Goal: Information Seeking & Learning: Learn about a topic

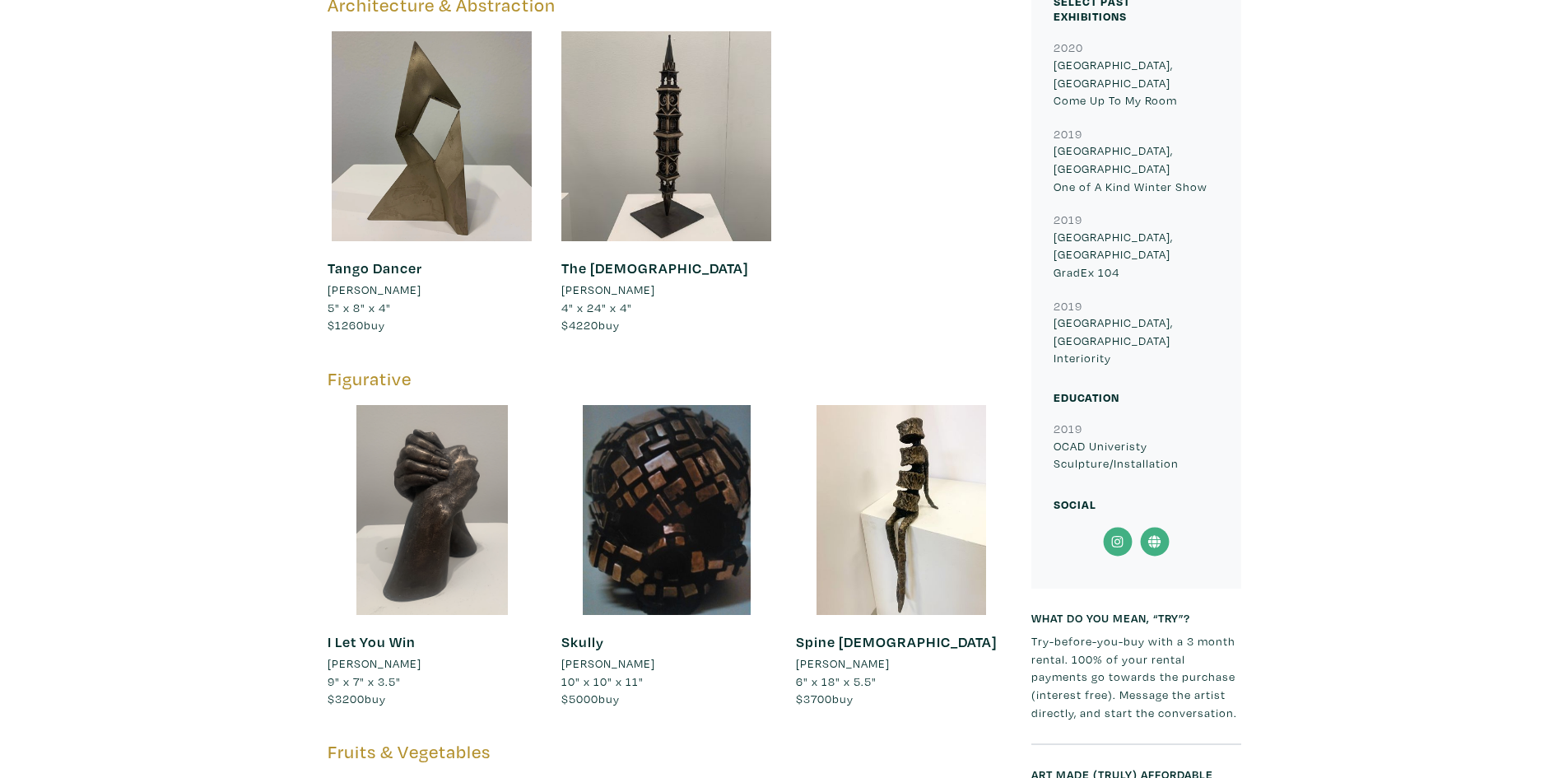
scroll to position [1071, 0]
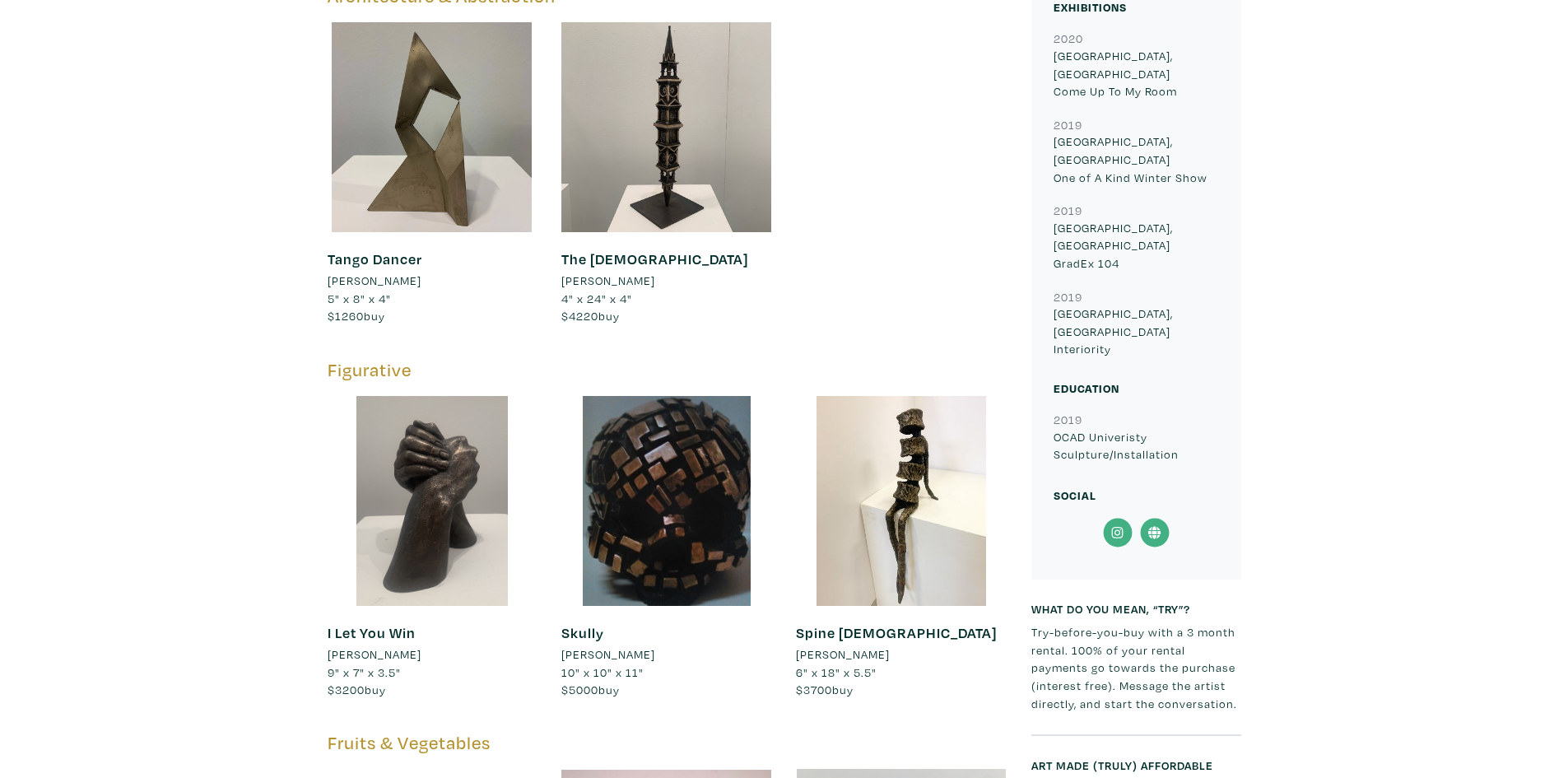
click at [390, 370] on h5 "Figurative" at bounding box center [666, 370] width 679 height 22
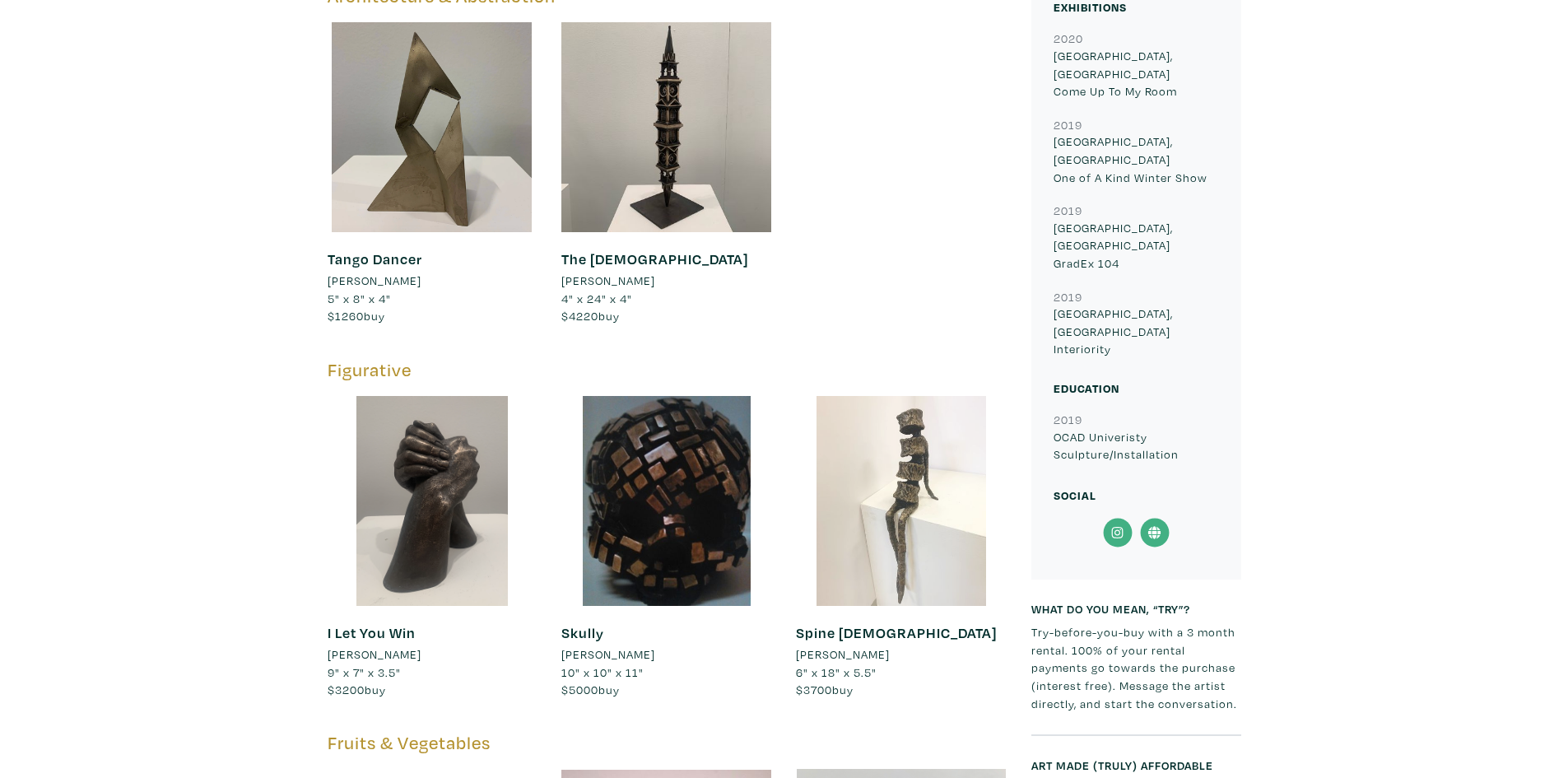
click at [942, 523] on div at bounding box center [902, 501] width 210 height 210
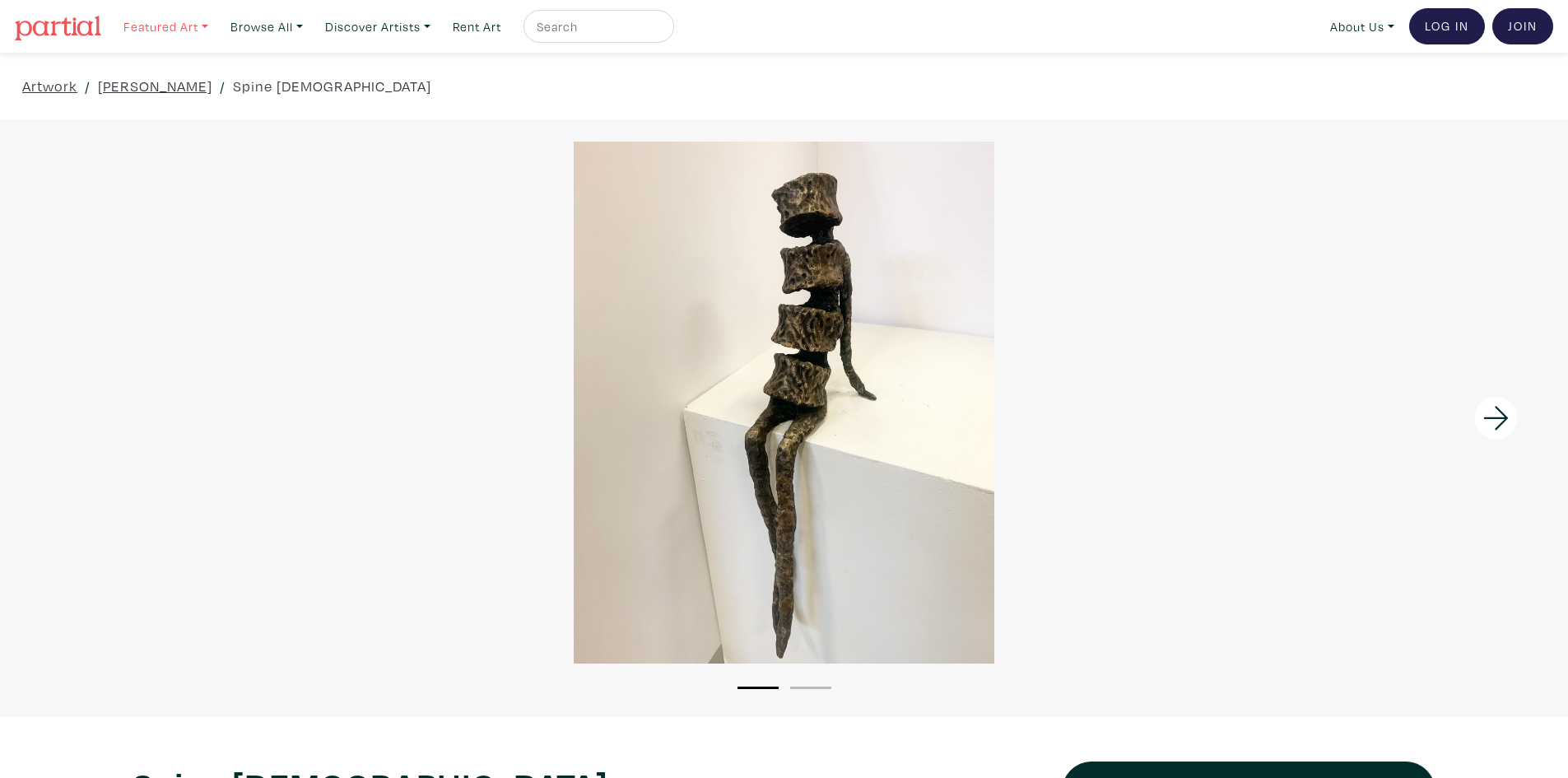
click at [179, 20] on link "Featured Art" at bounding box center [166, 27] width 99 height 34
click at [157, 167] on link "Bold Directions" at bounding box center [199, 170] width 135 height 15
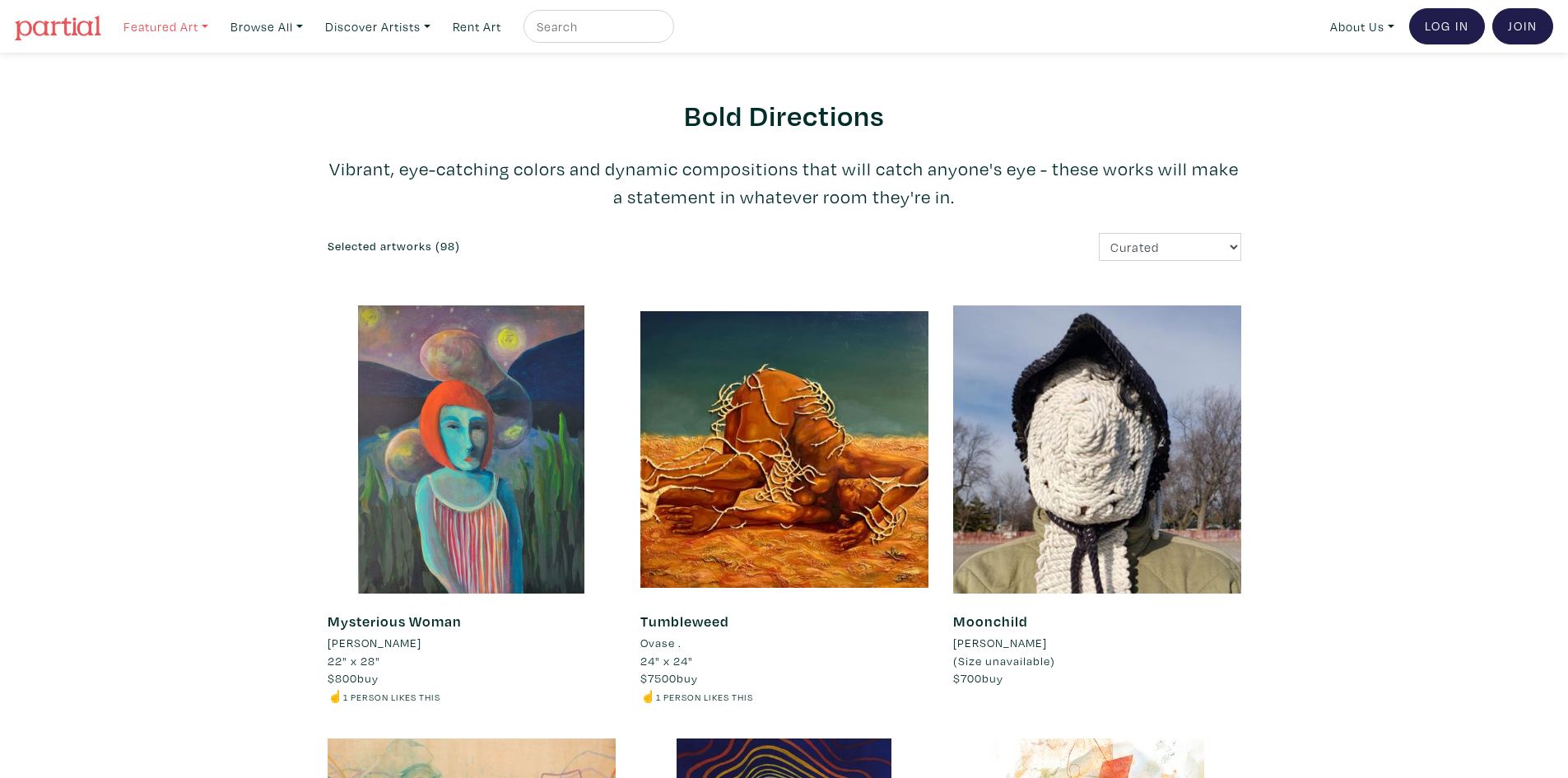
click at [184, 20] on link "Featured Art" at bounding box center [166, 27] width 99 height 34
click at [189, 150] on link "The Minimalist" at bounding box center [199, 150] width 135 height 15
